Goal: Task Accomplishment & Management: Manage account settings

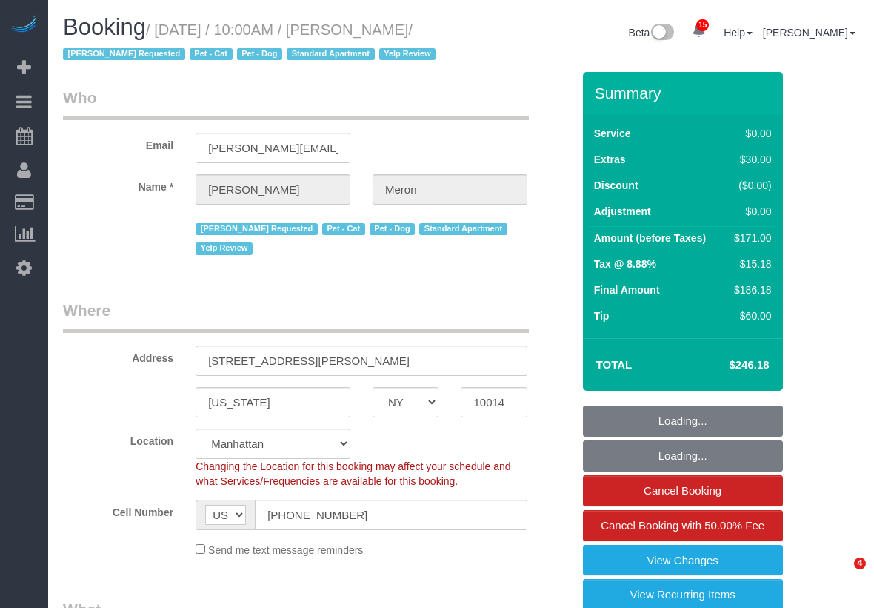
select select "NY"
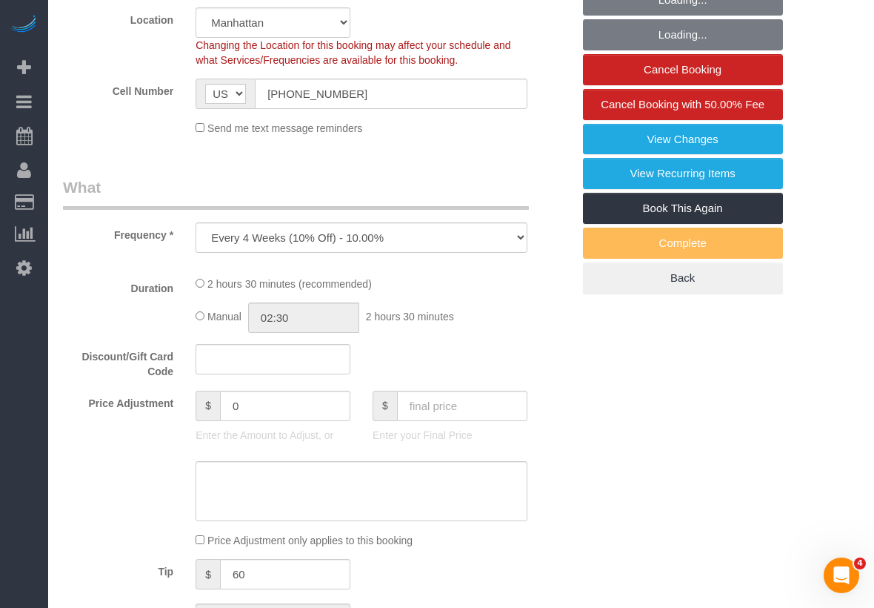
scroll to position [1048, 0]
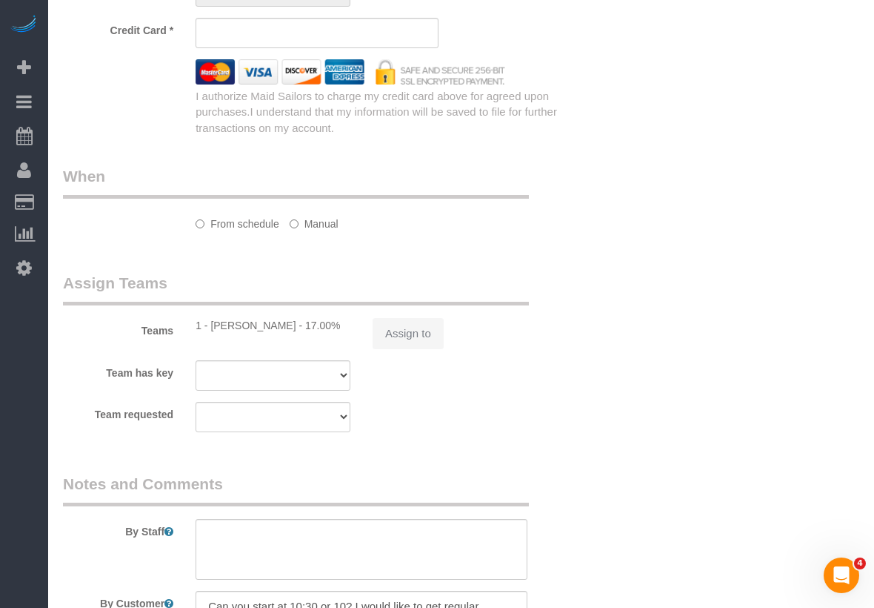
select select "string:stripe-card_1A00974VGloSiKo77nQNHz48"
select select "1"
select select "number:89"
select select "number:90"
select select "number:14"
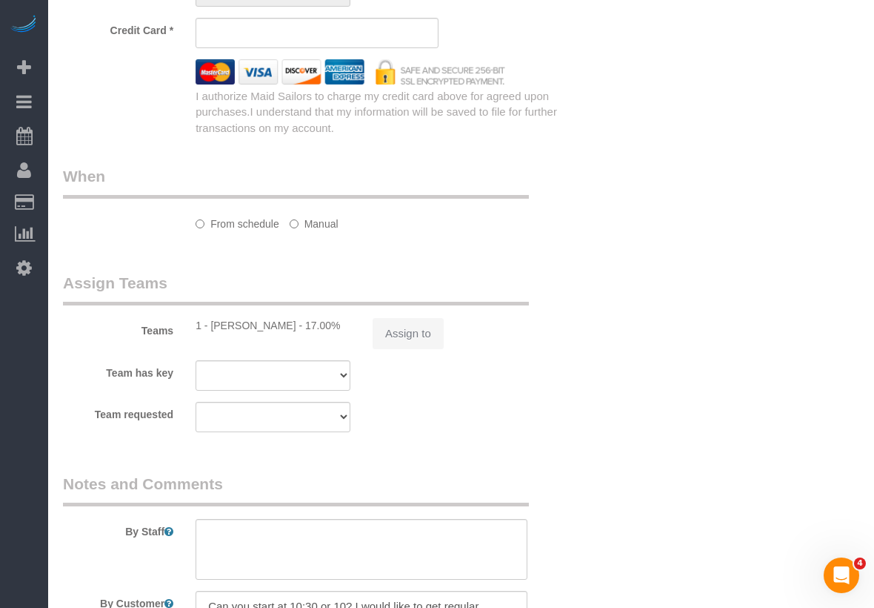
select select "number:5"
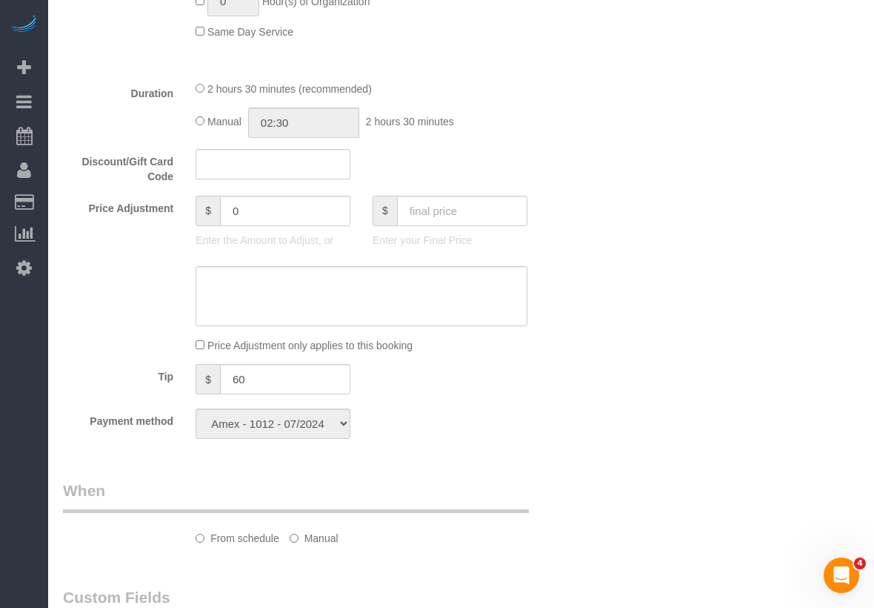
select select "object:1036"
select select "spot1"
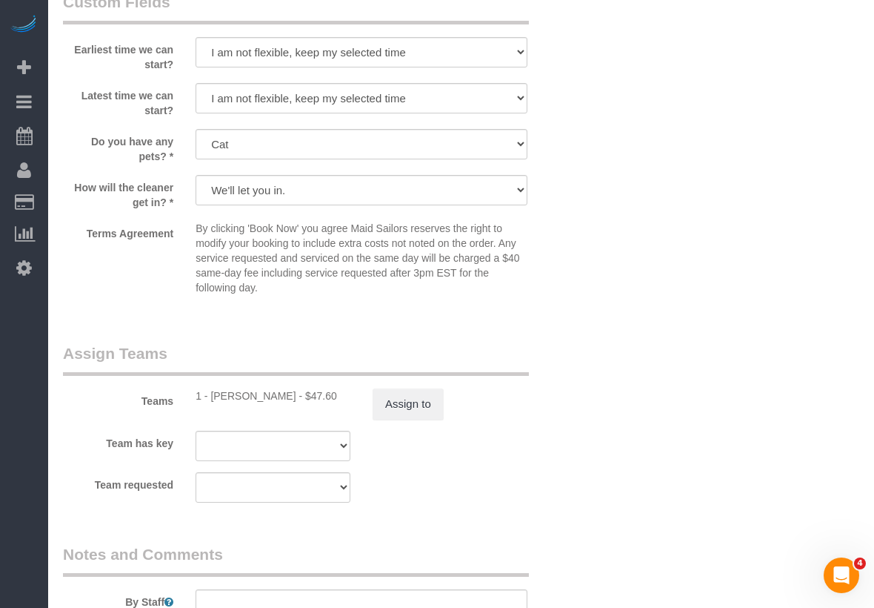
select select "1"
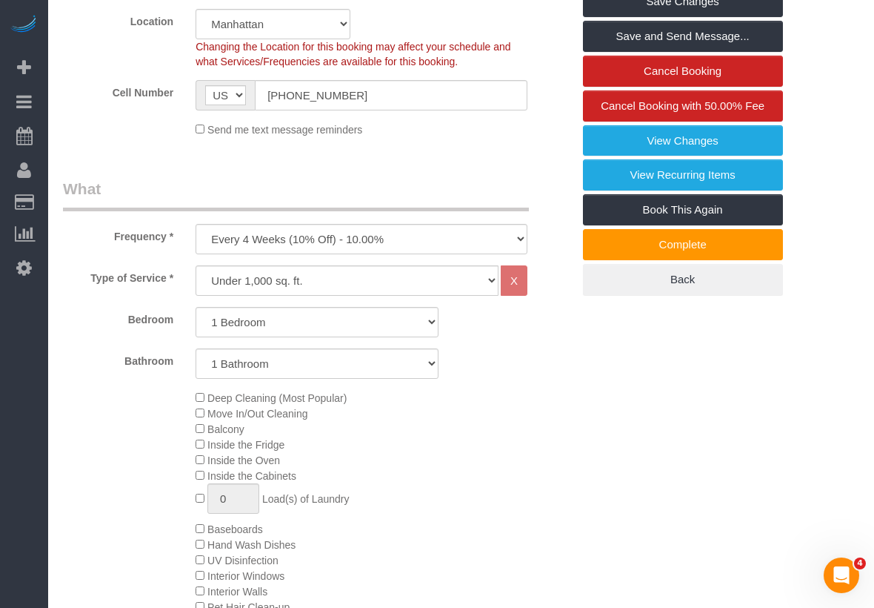
scroll to position [0, 0]
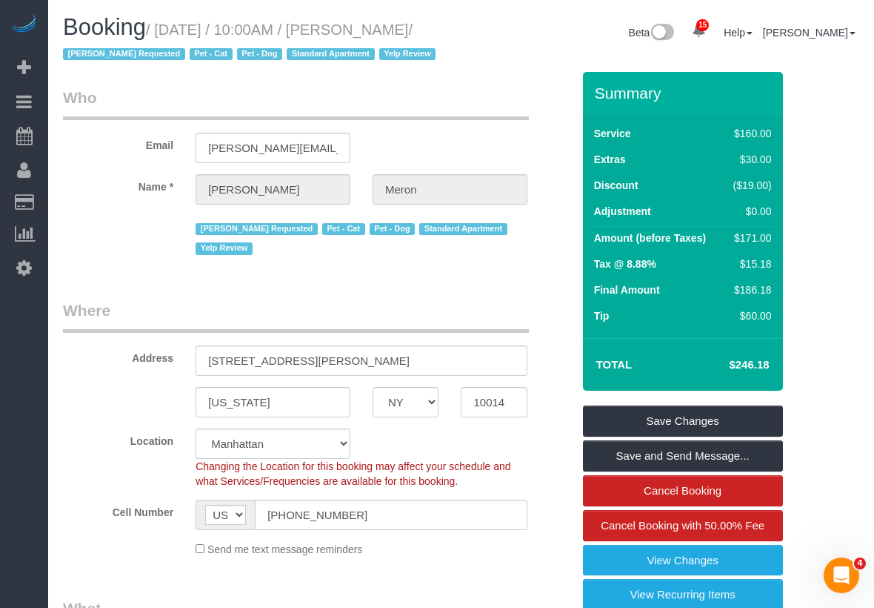
drag, startPoint x: 170, startPoint y: 27, endPoint x: 198, endPoint y: 52, distance: 37.8
click at [198, 52] on small "/ [DATE] / 10:00AM / [PERSON_NAME] / [PERSON_NAME] Requested Pet - Cat Pet - Do…" at bounding box center [251, 42] width 377 height 42
copy small "[DATE] / 10:00AM / [PERSON_NAME] /"
click at [146, 27] on span "Booking" at bounding box center [104, 27] width 83 height 26
drag, startPoint x: 162, startPoint y: 25, endPoint x: 192, endPoint y: 54, distance: 41.4
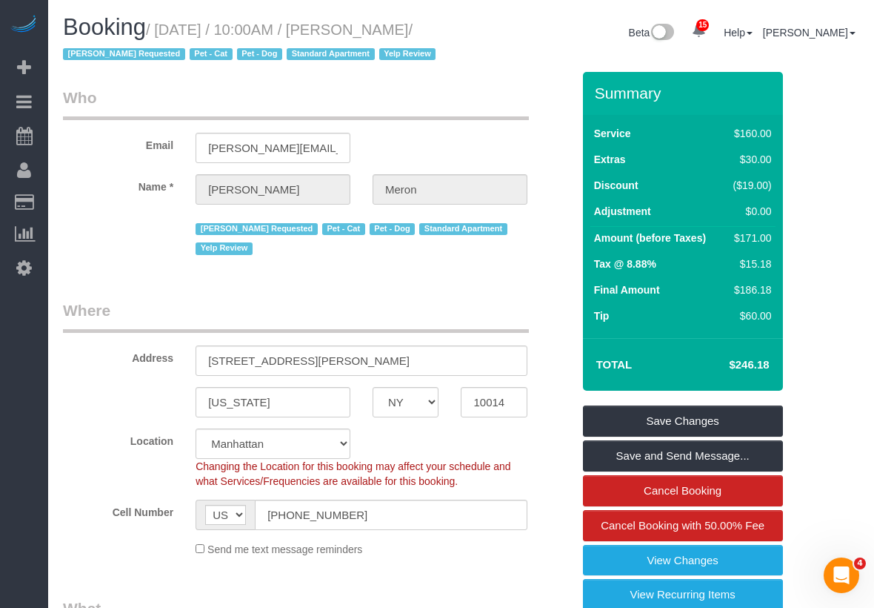
click at [192, 54] on small "/ [DATE] / 10:00AM / [PERSON_NAME] / [PERSON_NAME] Requested Pet - Cat Pet - Do…" at bounding box center [251, 42] width 377 height 42
copy small "[DATE] / 10:00AM / [PERSON_NAME]"
